Goal: Task Accomplishment & Management: Use online tool/utility

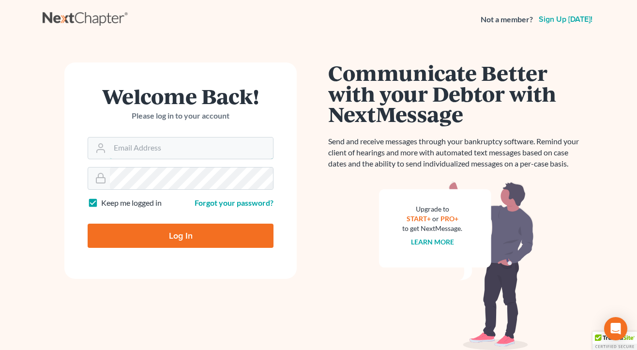
type input "[EMAIL_ADDRESS][DOMAIN_NAME]"
click at [181, 235] on input "Log In" at bounding box center [181, 236] width 186 height 24
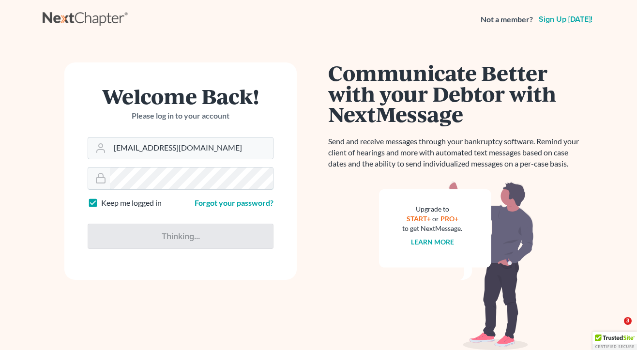
type input "Thinking..."
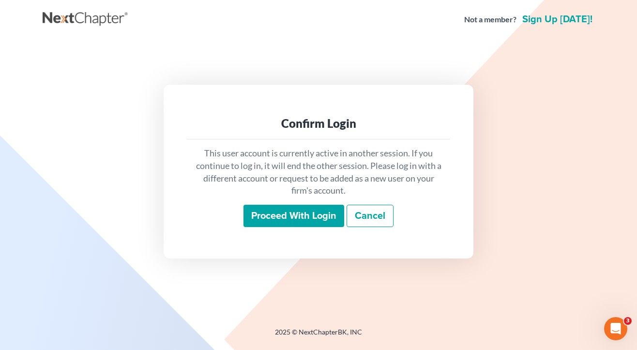
click at [272, 219] on input "Proceed with login" at bounding box center [293, 216] width 101 height 22
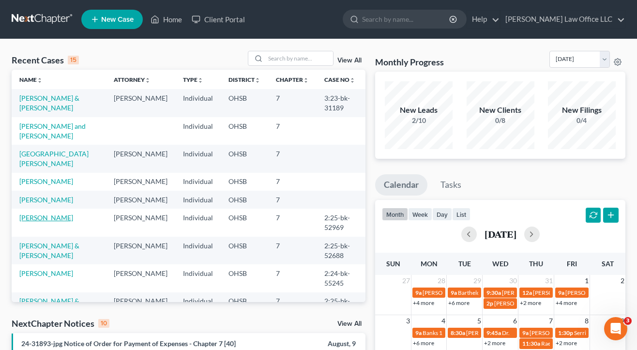
click at [44, 222] on link "[PERSON_NAME]" at bounding box center [46, 217] width 54 height 8
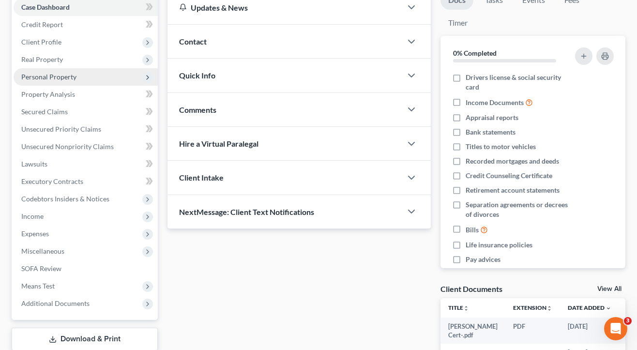
scroll to position [102, 0]
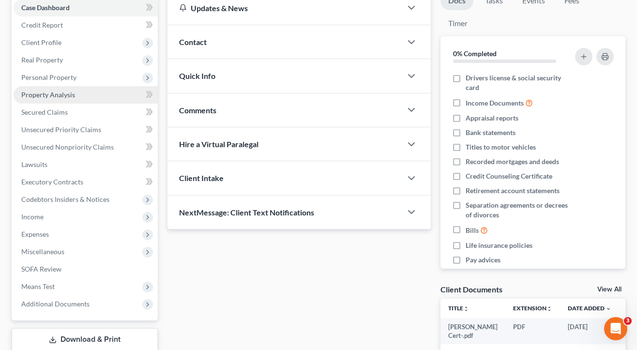
click at [49, 99] on link "Property Analysis" at bounding box center [86, 94] width 144 height 17
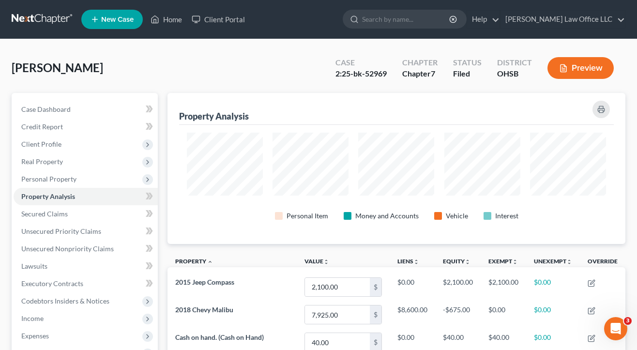
click at [52, 0] on nav "Home New Case Client Portal [PERSON_NAME] Law Office LLC [EMAIL_ADDRESS][DOMAIN…" at bounding box center [318, 19] width 637 height 39
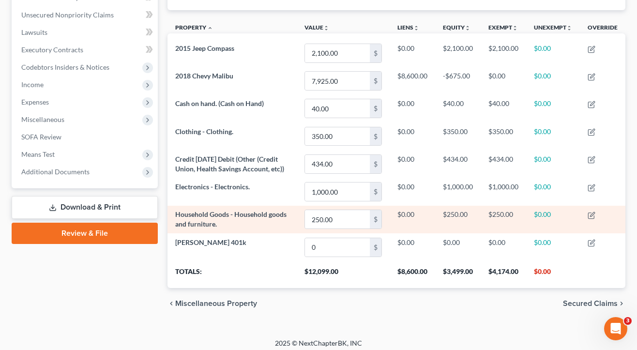
scroll to position [235, 0]
